Goal: Transaction & Acquisition: Purchase product/service

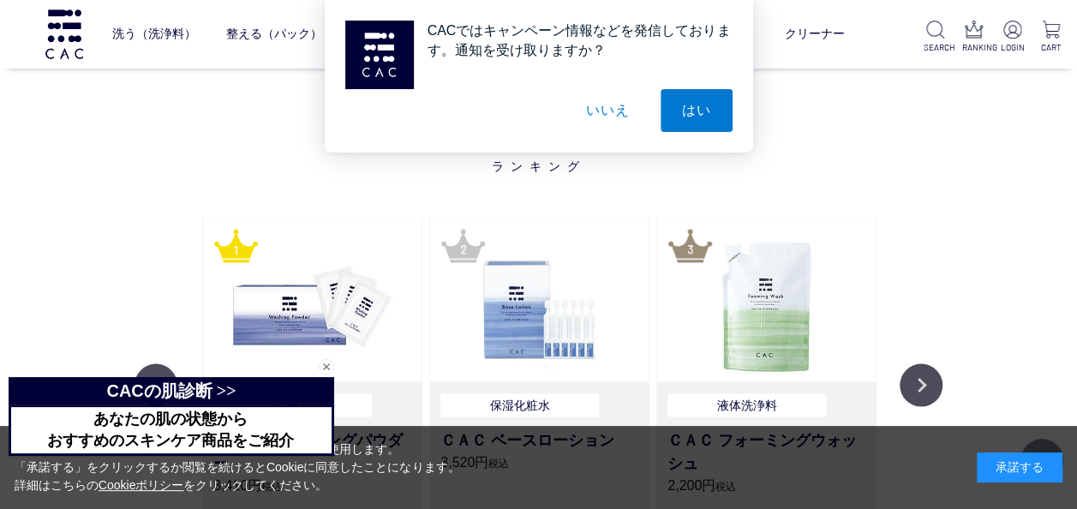
scroll to position [1542, 0]
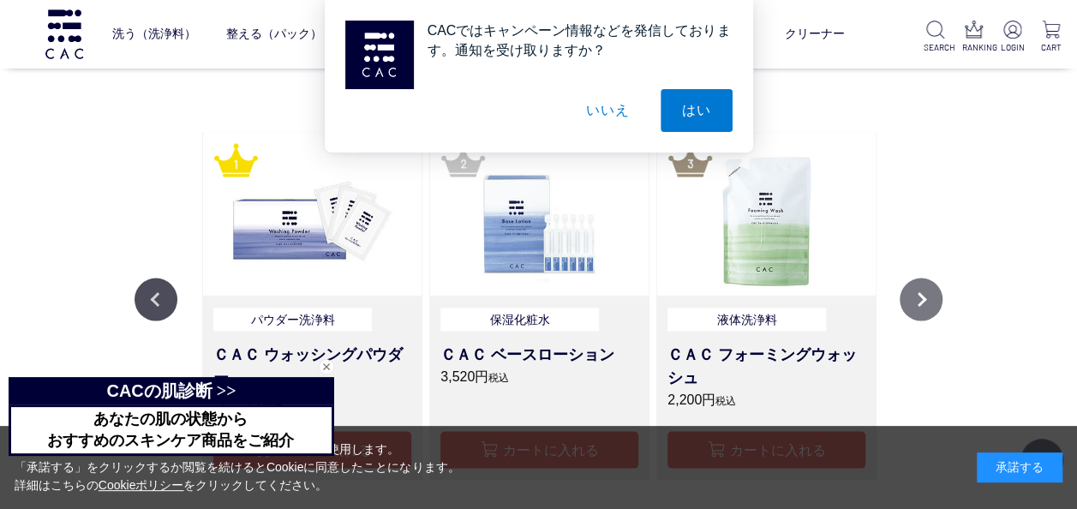
click at [908, 302] on button "Next" at bounding box center [920, 299] width 43 height 43
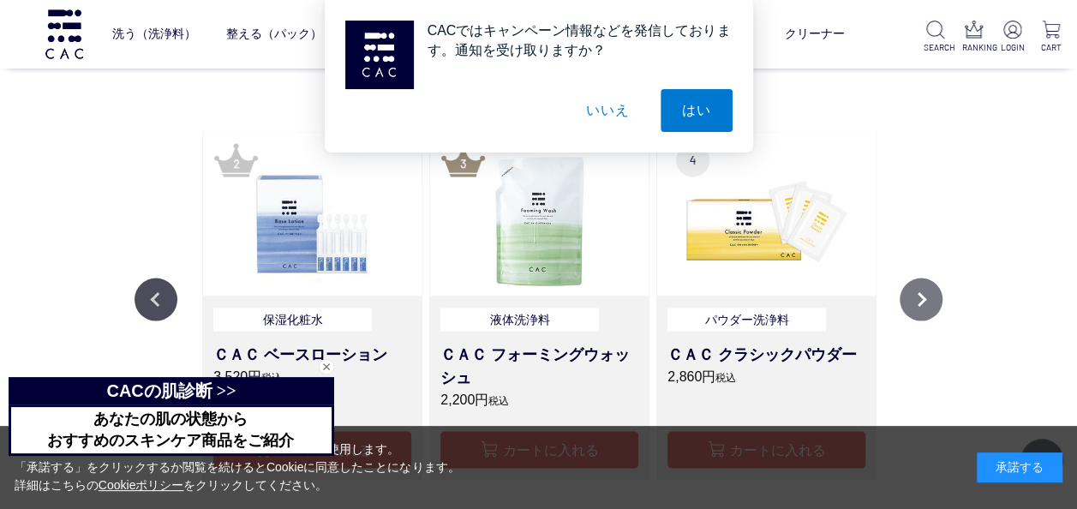
click at [908, 302] on button "Next" at bounding box center [920, 299] width 43 height 43
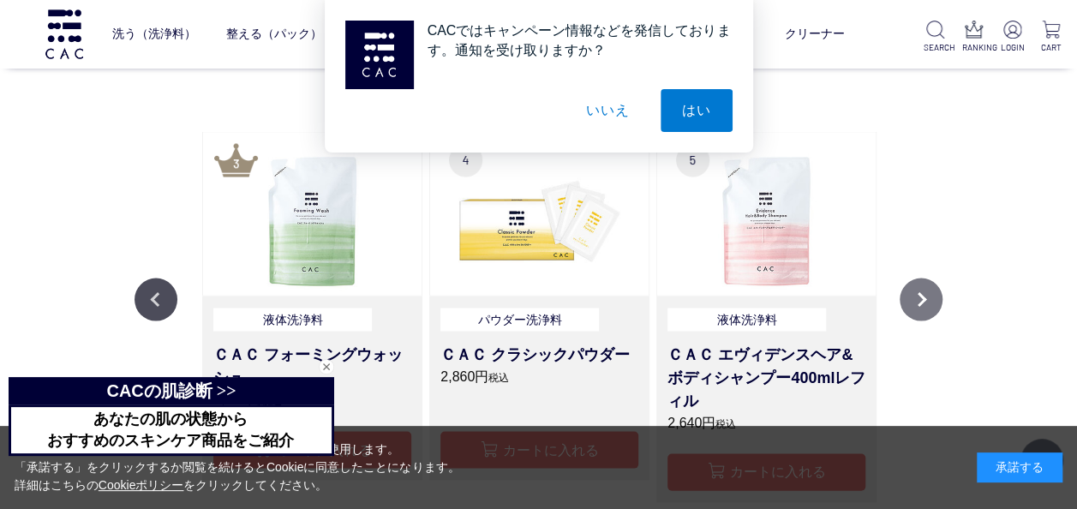
click at [908, 302] on button "Next" at bounding box center [920, 299] width 43 height 43
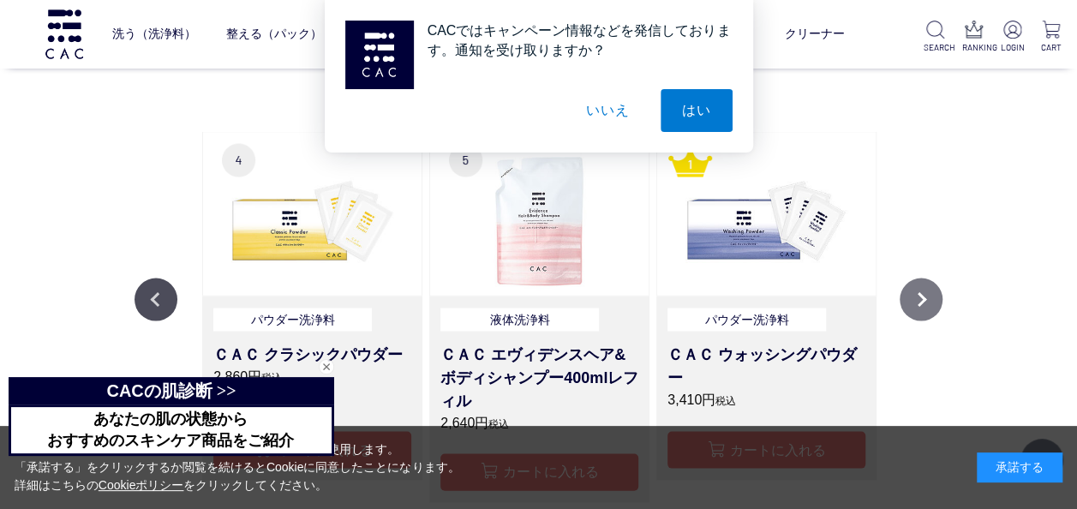
click at [908, 302] on button "Next" at bounding box center [920, 299] width 43 height 43
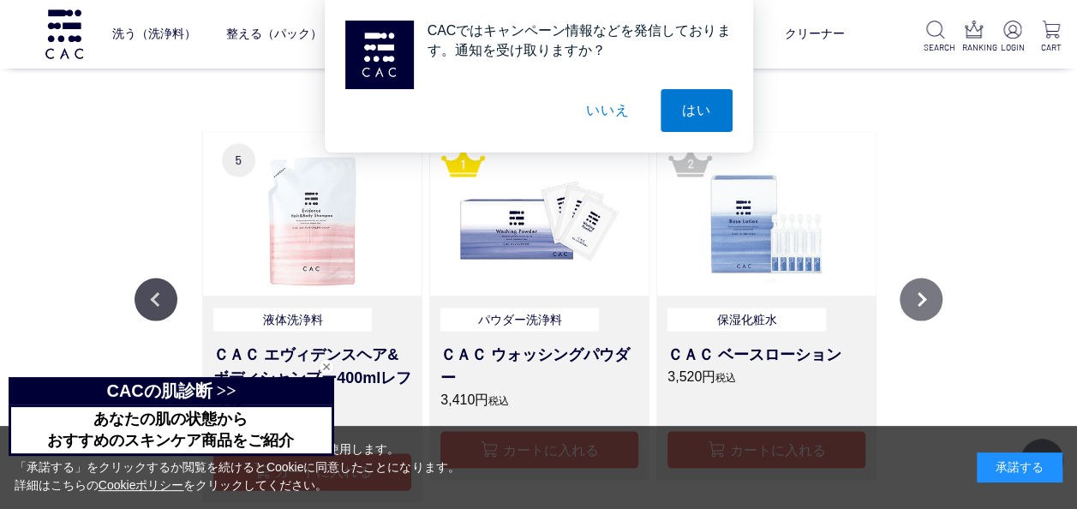
click at [908, 302] on button "Next" at bounding box center [920, 299] width 43 height 43
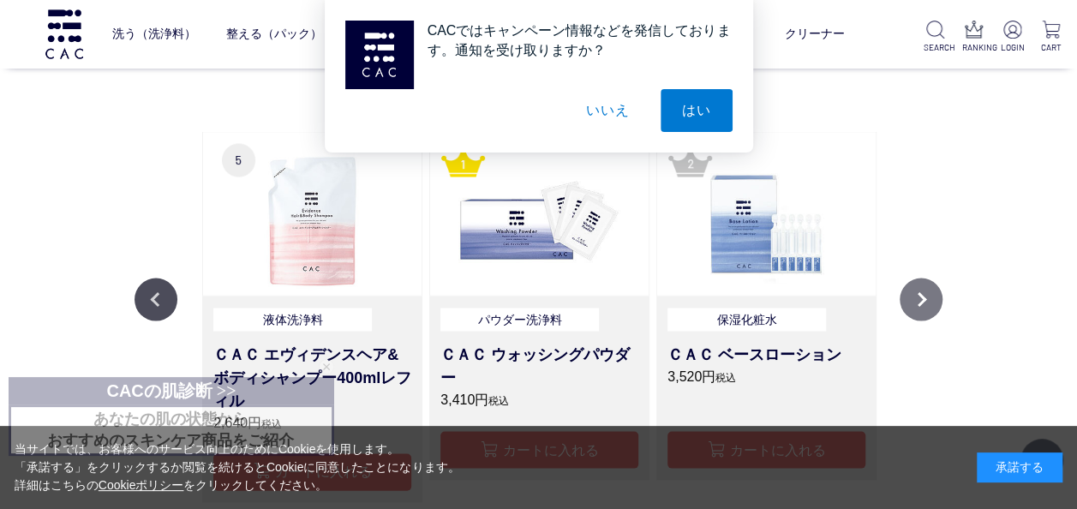
click at [908, 302] on button "Next" at bounding box center [920, 299] width 43 height 43
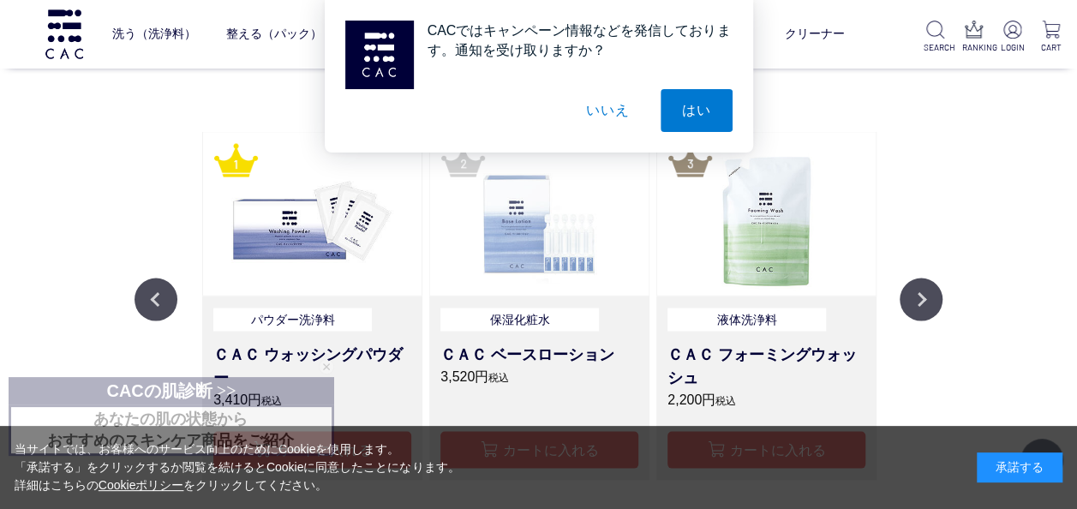
click at [528, 260] on img at bounding box center [539, 213] width 218 height 163
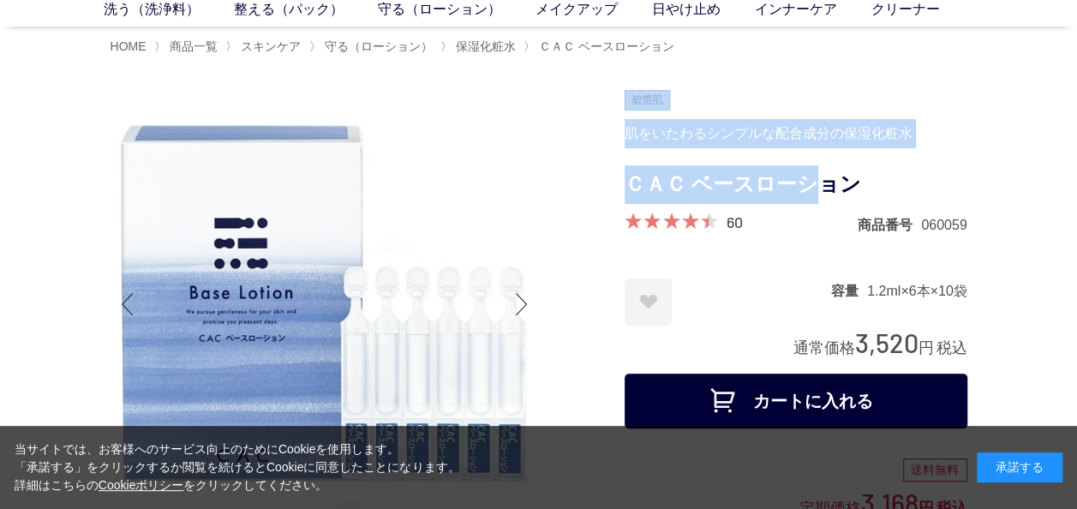
drag, startPoint x: 619, startPoint y: 177, endPoint x: 827, endPoint y: 180, distance: 207.3
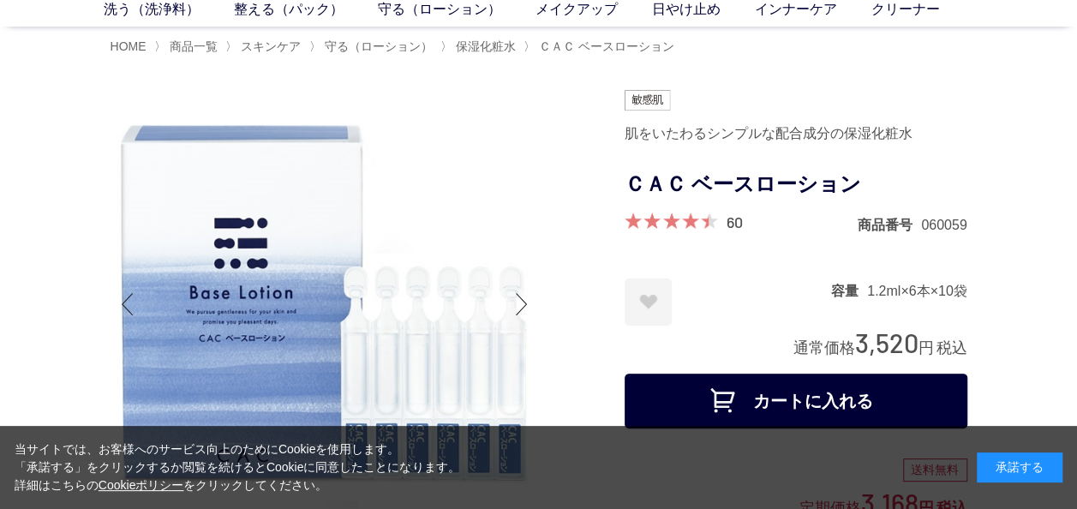
drag, startPoint x: 827, startPoint y: 180, endPoint x: 877, endPoint y: 182, distance: 50.6
click at [877, 185] on h1 "ＣＡＣ ベースローション" at bounding box center [795, 184] width 343 height 39
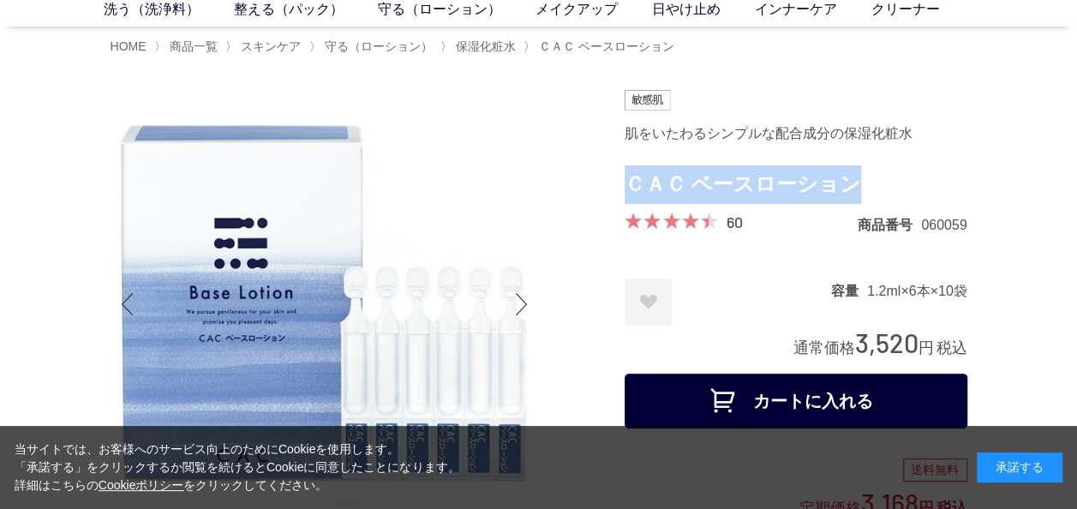
drag, startPoint x: 862, startPoint y: 179, endPoint x: 627, endPoint y: 188, distance: 234.9
click at [627, 188] on h1 "ＣＡＣ ベースローション" at bounding box center [795, 184] width 343 height 39
copy h1 "ＣＡＣ ベースローション"
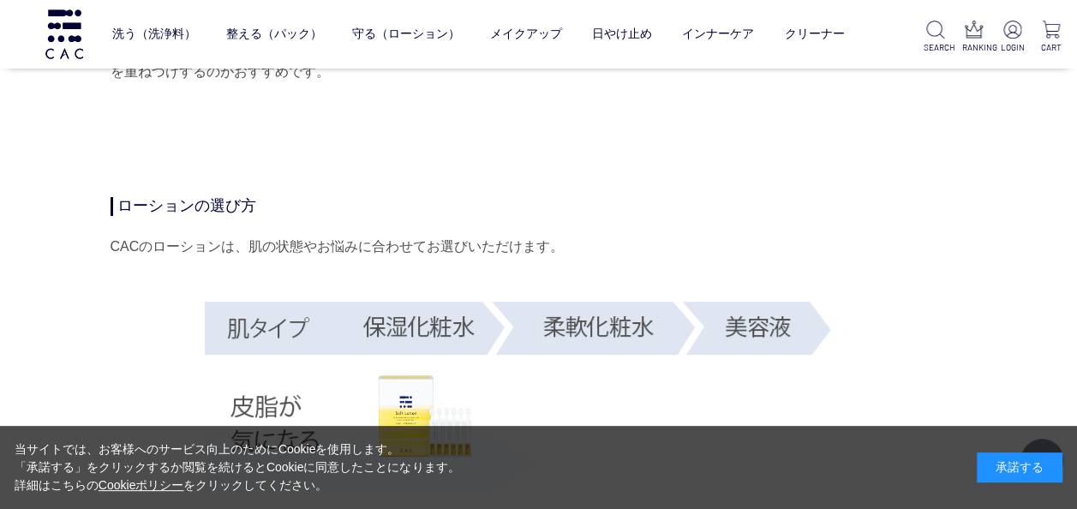
scroll to position [2998, 0]
